Goal: Transaction & Acquisition: Purchase product/service

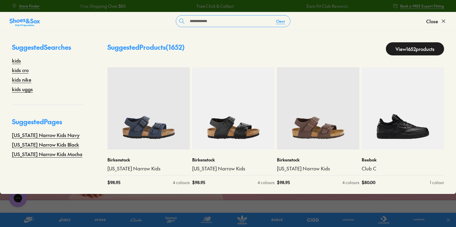
type input "**********"
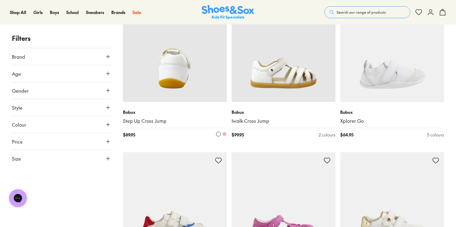
scroll to position [95, 0]
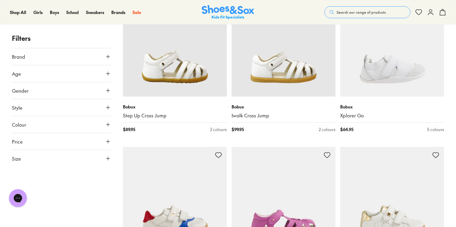
click at [44, 160] on button "Size" at bounding box center [61, 158] width 99 height 17
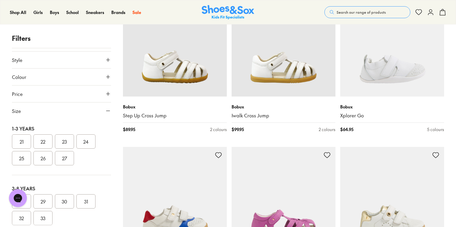
scroll to position [78, 0]
click at [36, 183] on button "29" at bounding box center [42, 186] width 19 height 14
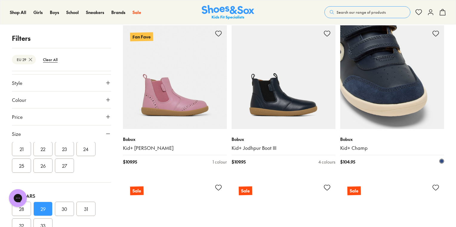
scroll to position [525, 0]
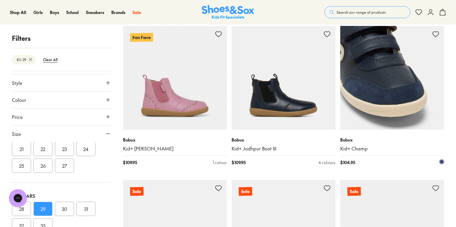
click at [371, 116] on img at bounding box center [392, 78] width 104 height 104
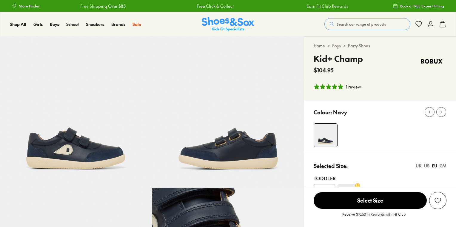
select select "*"
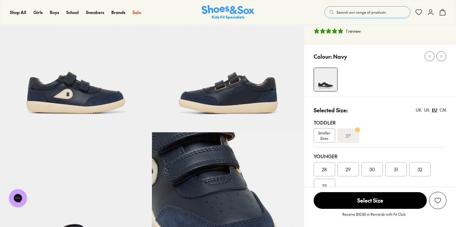
scroll to position [143, 0]
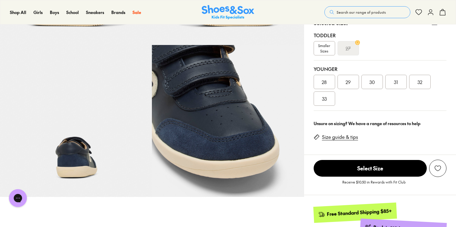
click at [355, 85] on div "29" at bounding box center [347, 82] width 21 height 14
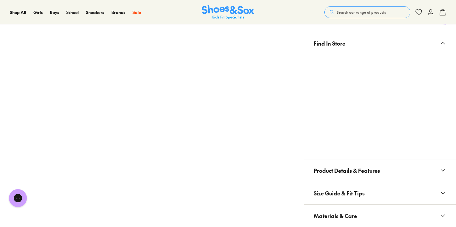
scroll to position [405, 0]
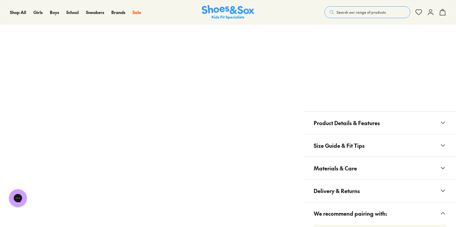
click at [354, 165] on span "Materials & Care" at bounding box center [334, 168] width 43 height 18
